Goal: Task Accomplishment & Management: Use online tool/utility

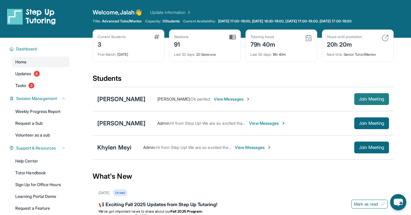
click at [360, 97] on span "Join Meeting" at bounding box center [371, 99] width 25 height 4
